Goal: Task Accomplishment & Management: Use online tool/utility

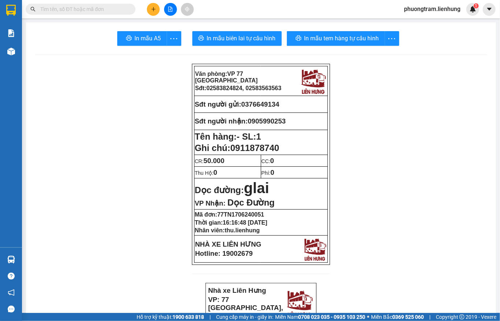
click at [66, 9] on input "text" at bounding box center [83, 9] width 86 height 8
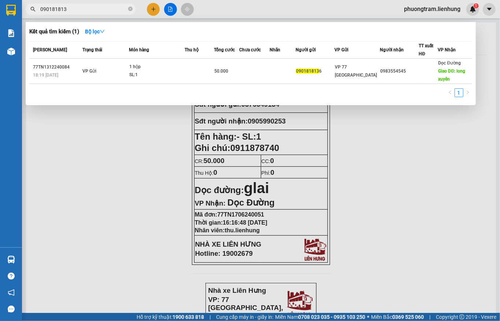
type input "0901818136"
click at [130, 10] on icon "close-circle" at bounding box center [130, 9] width 4 height 4
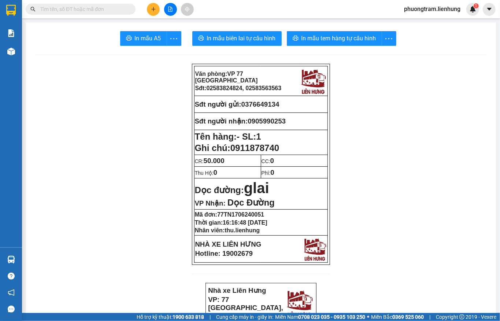
click at [91, 9] on input "text" at bounding box center [83, 9] width 86 height 8
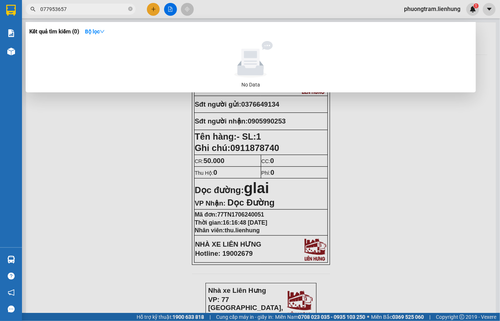
type input "0779536574"
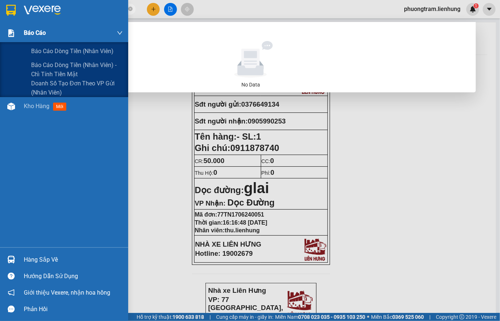
drag, startPoint x: 98, startPoint y: 6, endPoint x: 0, endPoint y: 34, distance: 102.1
click at [0, 34] on section "Kết quả tìm kiếm ( 0 ) Bộ lọc No Data 0779536574 phuongtram.lienhung 1 Báo cáo …" at bounding box center [250, 160] width 500 height 321
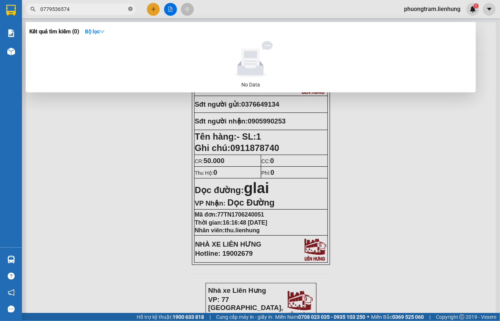
click at [130, 7] on icon "close-circle" at bounding box center [130, 9] width 4 height 4
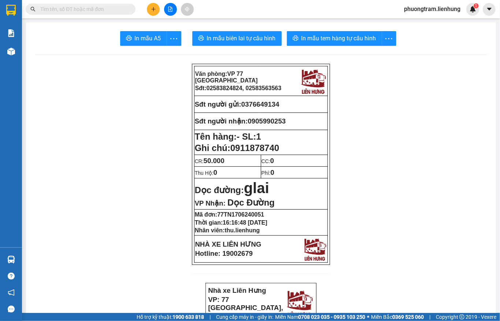
click at [89, 11] on input "text" at bounding box center [83, 9] width 86 height 8
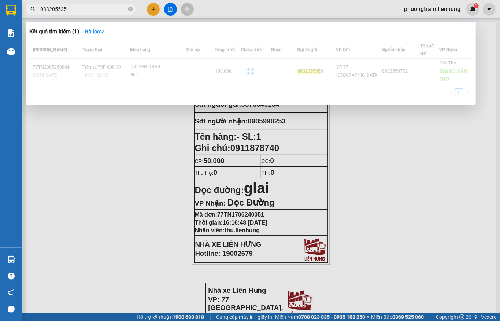
type input "0832055358"
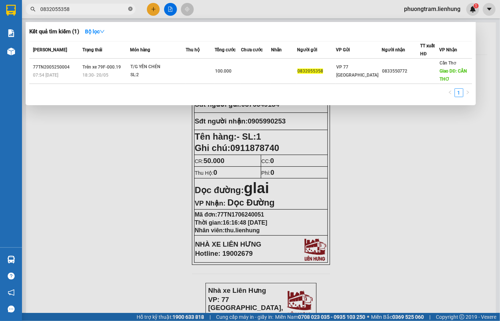
click at [129, 10] on icon "close-circle" at bounding box center [130, 9] width 4 height 4
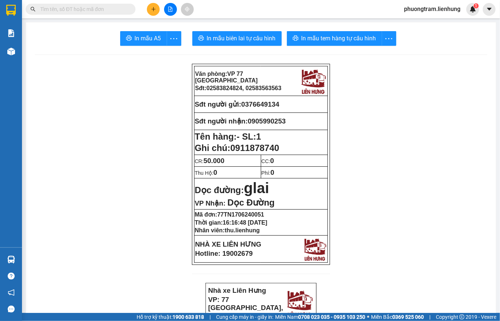
click at [88, 9] on input "text" at bounding box center [83, 9] width 86 height 8
click at [83, 9] on input "text" at bounding box center [83, 9] width 86 height 8
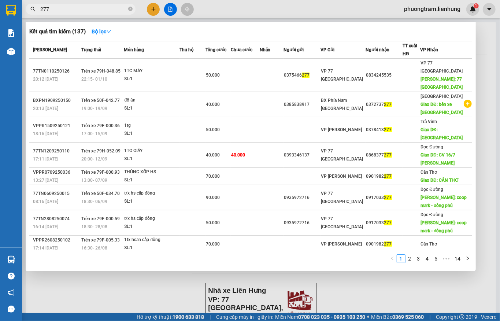
drag, startPoint x: 50, startPoint y: 6, endPoint x: 0, endPoint y: 22, distance: 52.4
click at [0, 22] on section "Kết quả tìm kiếm ( 137 ) Bộ lọc Mã ĐH Trạng thái Món hàng Thu hộ Tổng cước Chưa…" at bounding box center [250, 160] width 500 height 321
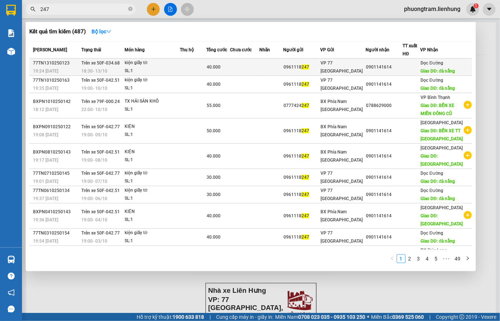
type input "247"
click at [202, 68] on td at bounding box center [193, 67] width 26 height 17
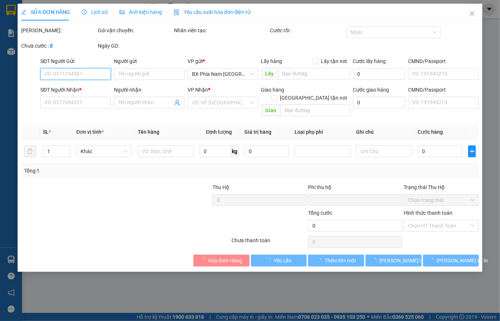
type input "0961118247"
type input "0901141614"
type input "đà nẳng"
type input "0"
type input "40.000"
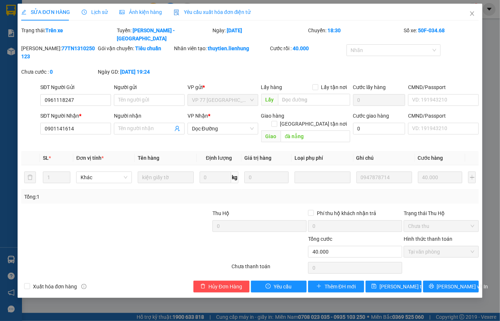
click at [96, 14] on span "Lịch sử" at bounding box center [95, 12] width 26 height 6
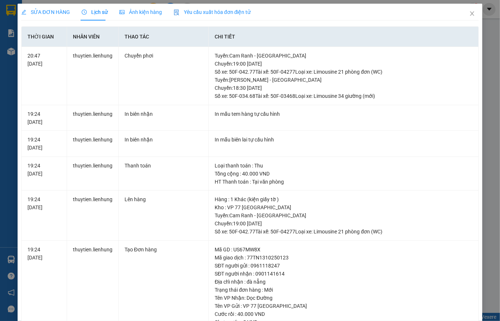
click at [49, 10] on span "SỬA ĐƠN HÀNG" at bounding box center [45, 12] width 49 height 6
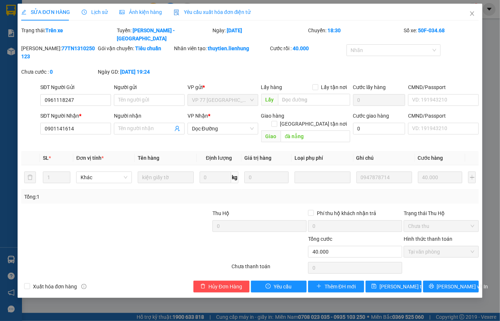
click at [97, 15] on span "Lịch sử" at bounding box center [95, 12] width 26 height 6
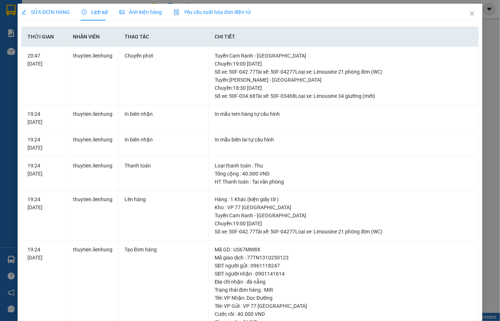
click at [43, 8] on div "SỬA ĐƠN HÀNG" at bounding box center [45, 12] width 49 height 8
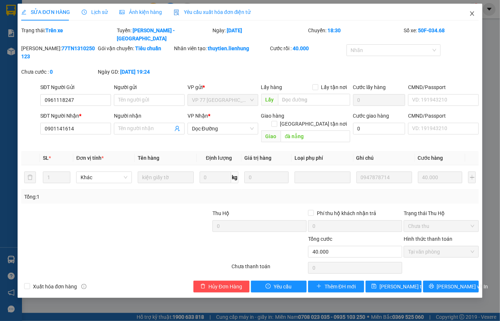
click at [474, 14] on icon "close" at bounding box center [472, 14] width 6 height 6
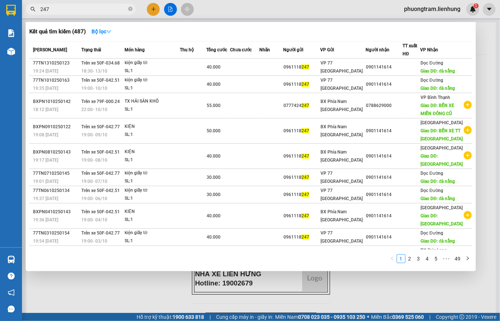
click at [83, 7] on input "247" at bounding box center [83, 9] width 86 height 8
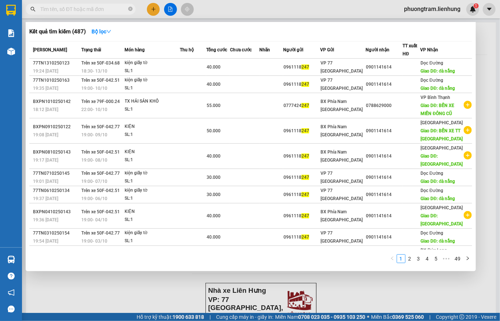
type input "\"
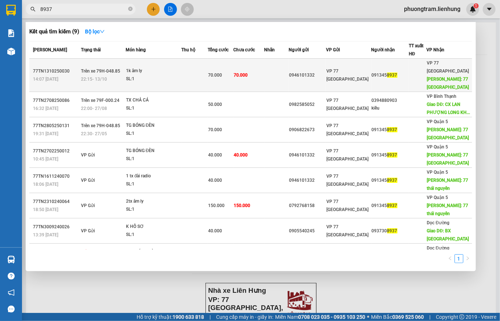
type input "8937"
click at [208, 72] on td at bounding box center [194, 75] width 27 height 33
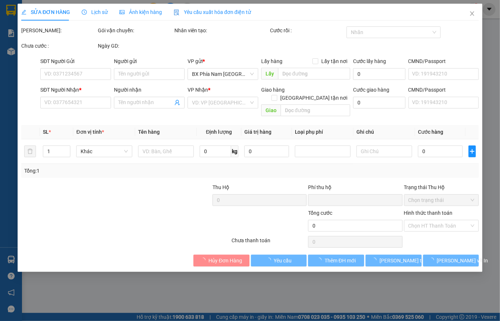
type input "0946101332"
type input "0913458937"
type input "77 THÁI NGUYÊN"
type input "0"
type input "70.000"
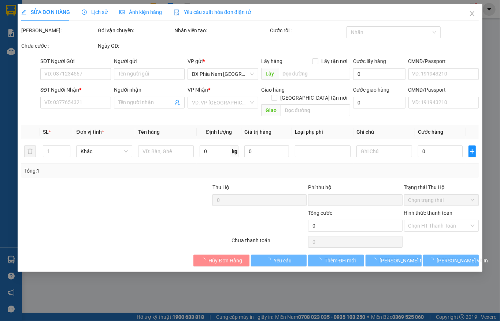
type input "70.000"
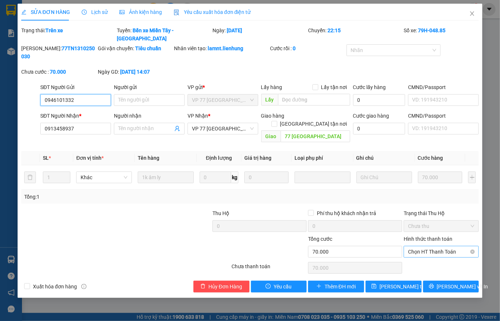
click at [437, 246] on span "Chọn HT Thanh Toán" at bounding box center [441, 251] width 66 height 11
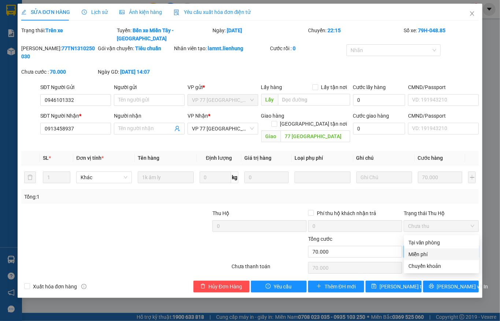
click at [429, 254] on div "Miễn phí" at bounding box center [442, 254] width 66 height 8
type input "0"
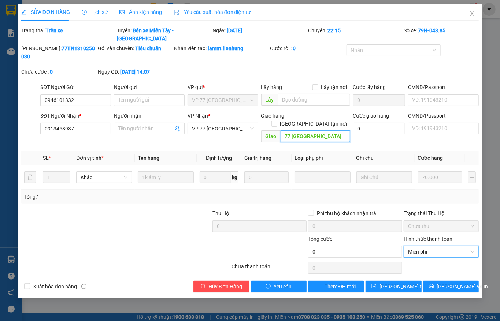
click at [328, 130] on input "77 THÁI NGUYÊN" at bounding box center [316, 136] width 70 height 12
type input "77 THÁI NGUYÊN (HÀNG CÔ BA)"
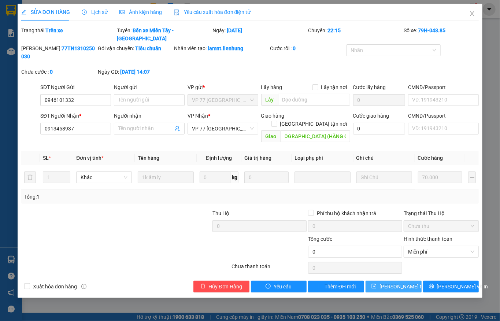
scroll to position [0, 0]
click at [389, 282] on span "Lưu thay đổi" at bounding box center [409, 286] width 59 height 8
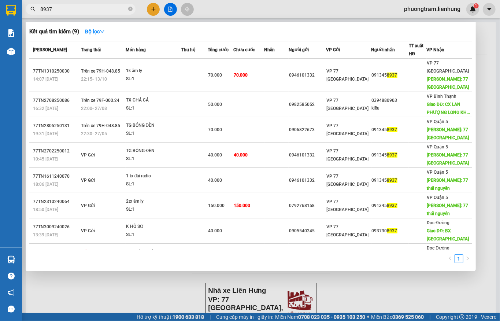
click at [81, 4] on span "8937" at bounding box center [81, 9] width 110 height 11
click at [75, 10] on input "8937" at bounding box center [83, 9] width 86 height 8
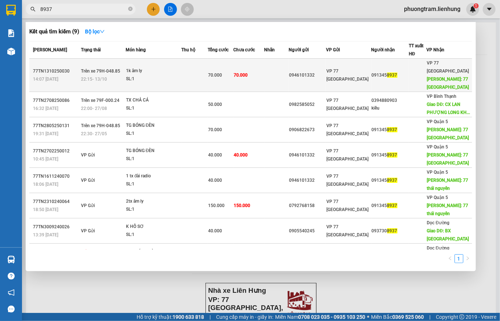
click at [163, 75] on div "SL: 1" at bounding box center [153, 79] width 55 height 8
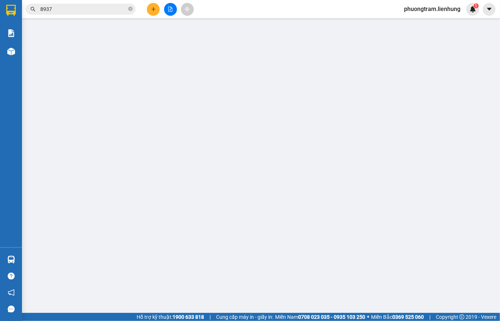
type input "0946101332"
type input "0913458937"
type input "77 THÁI NGUYÊN (HÀNG CÔ BA)"
type input "0"
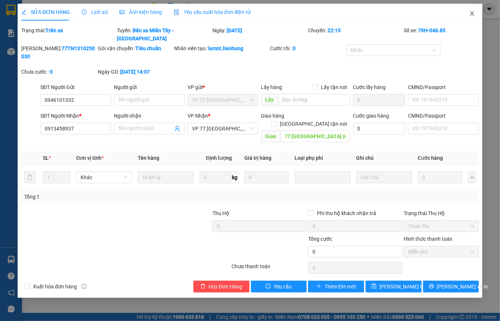
click at [470, 10] on span "Close" at bounding box center [472, 14] width 21 height 21
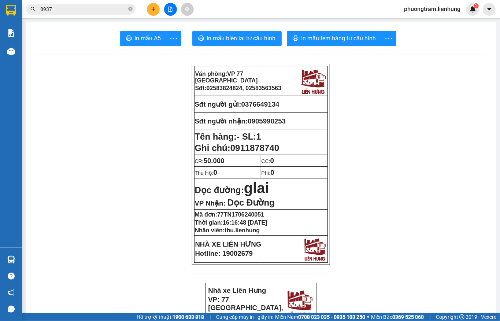
click at [177, 9] on div at bounding box center [170, 9] width 55 height 13
click at [170, 9] on icon "file-add" at bounding box center [170, 9] width 5 height 5
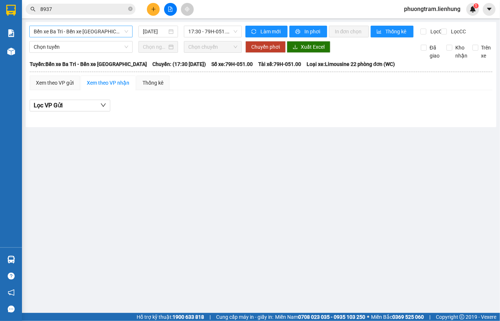
click at [82, 34] on span "Bến xe Ba Tri - Bến xe Vạn Ninh" at bounding box center [81, 31] width 95 height 11
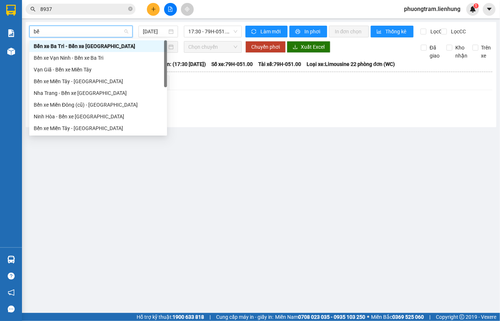
type input "bến"
click at [74, 91] on div "Nha Trang - Bến xe [GEOGRAPHIC_DATA]" at bounding box center [98, 93] width 129 height 8
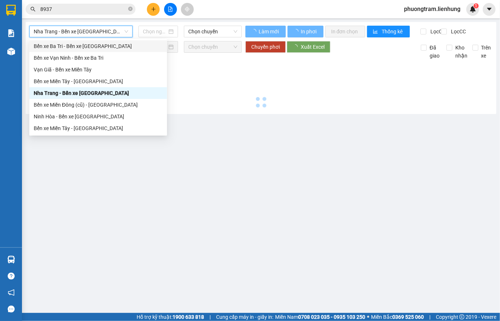
type input "[DATE]"
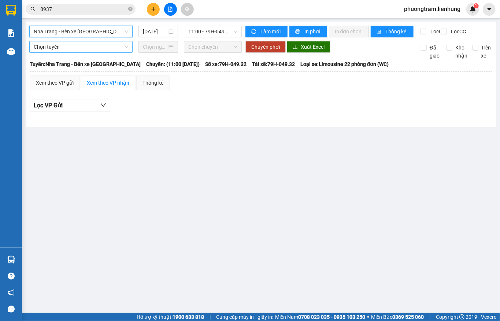
click at [83, 52] on span "Chọn tuyến" at bounding box center [81, 46] width 95 height 11
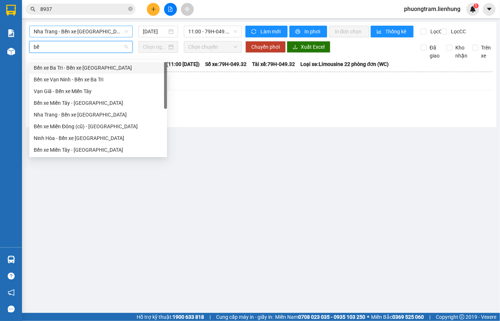
type input "bến"
click at [83, 114] on div "Nha Trang - Bến xe [GEOGRAPHIC_DATA]" at bounding box center [98, 115] width 129 height 8
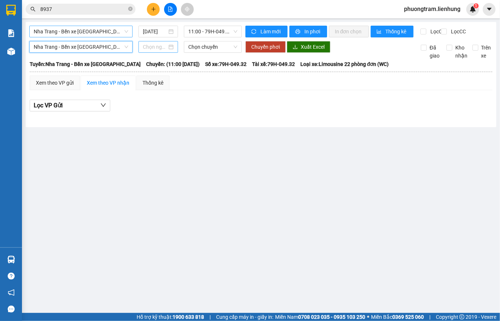
click at [163, 51] on input at bounding box center [155, 47] width 24 height 8
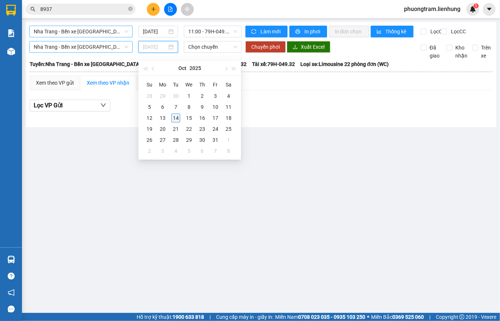
type input "[DATE]"
click at [171, 117] on div "14" at bounding box center [175, 118] width 9 height 9
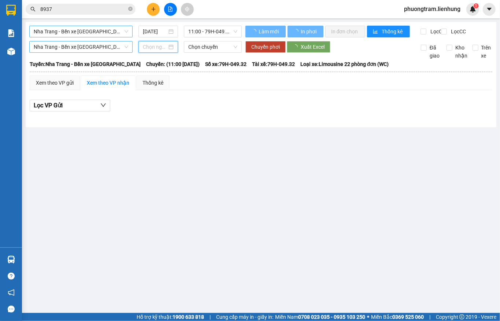
type input "[DATE]"
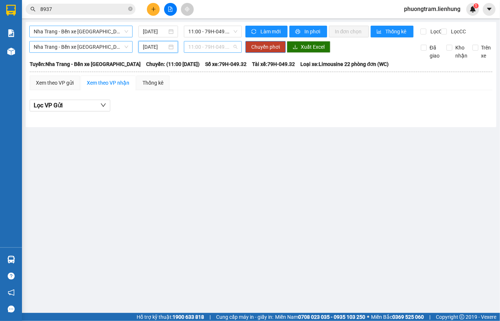
click at [206, 52] on span "11:00 - 79H-049.32 - (Đã hủy)" at bounding box center [212, 46] width 49 height 11
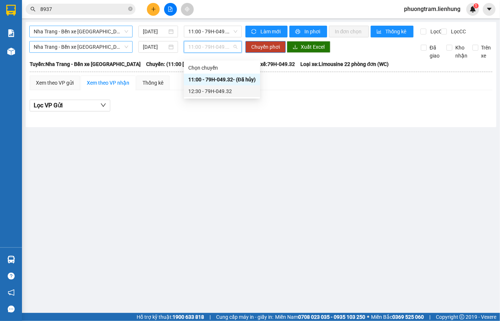
click at [207, 92] on div "12:30 - 79H-049.32" at bounding box center [221, 91] width 67 height 8
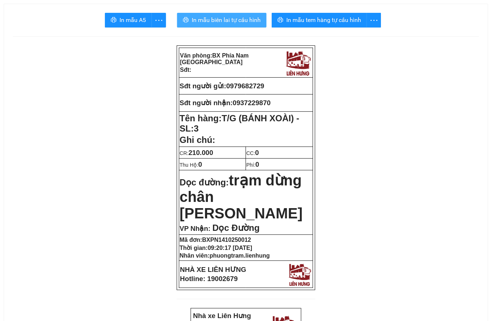
click at [229, 15] on span "In mẫu biên lai tự cấu hình" at bounding box center [226, 19] width 69 height 9
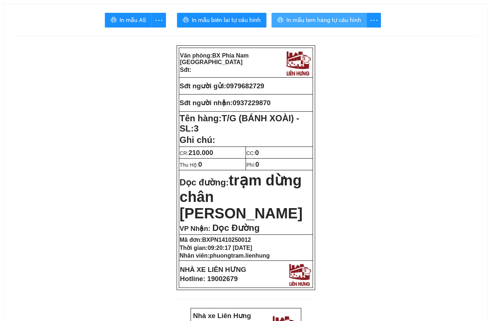
click at [321, 21] on span "In mẫu tem hàng tự cấu hình" at bounding box center [323, 19] width 75 height 9
